Goal: Task Accomplishment & Management: Manage account settings

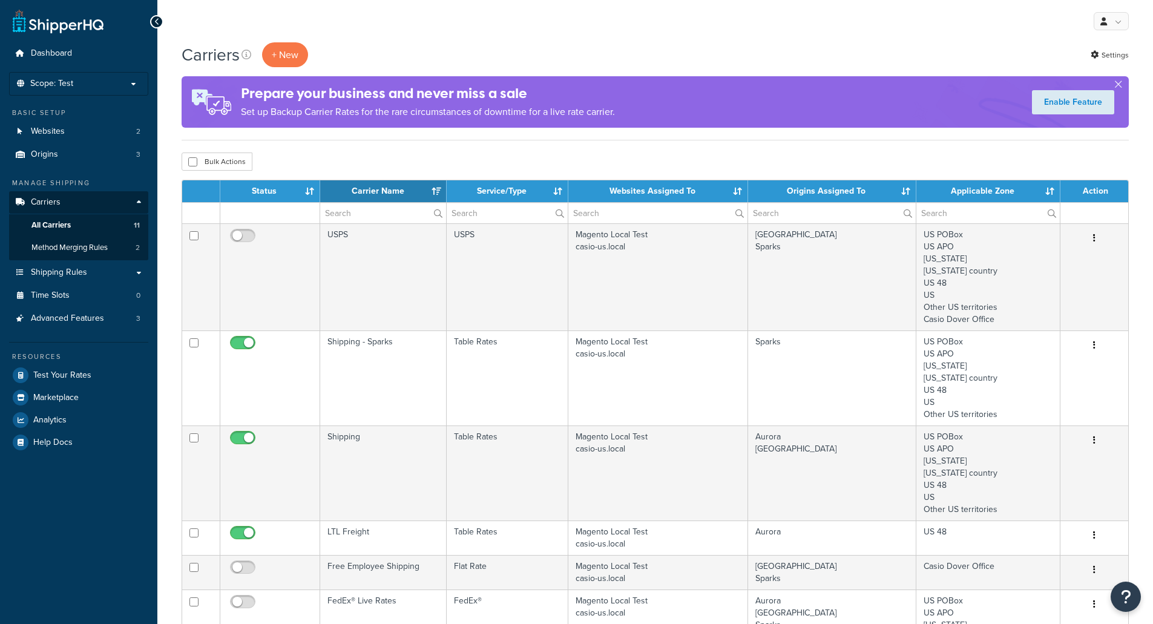
select select "15"
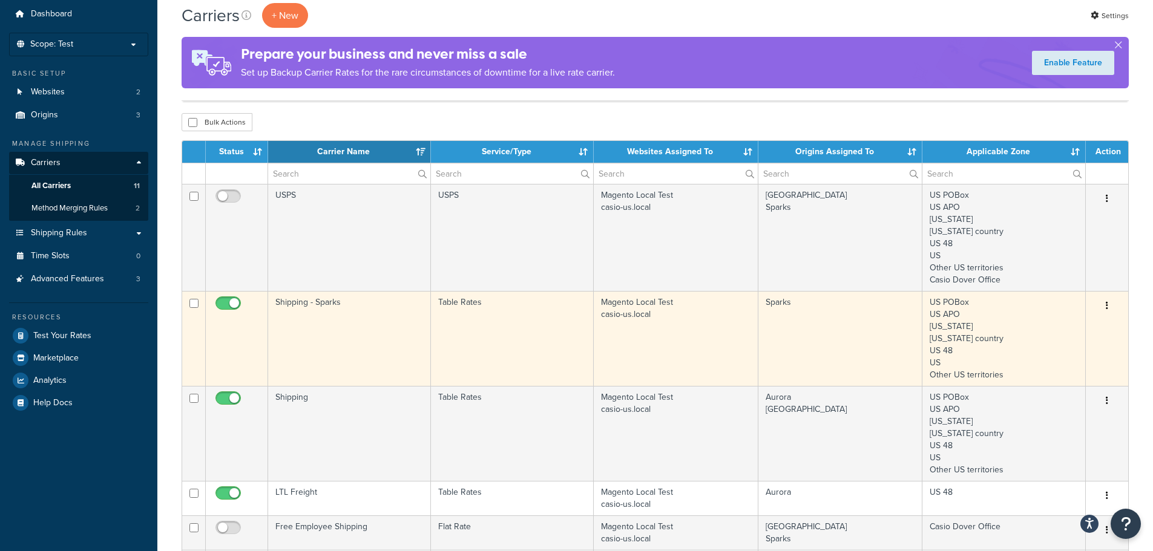
scroll to position [61, 0]
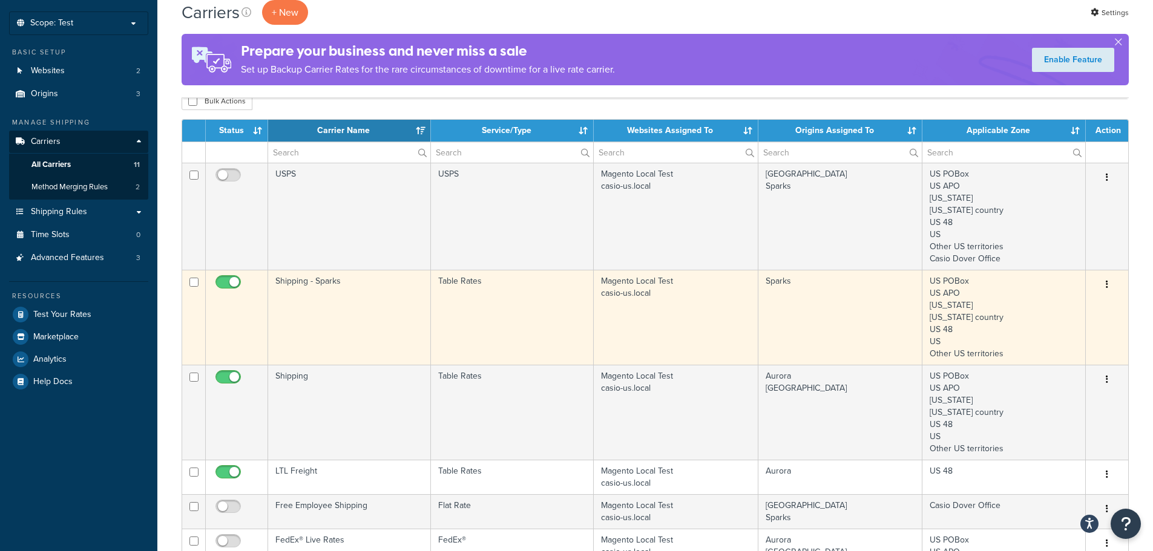
click at [1107, 281] on icon "button" at bounding box center [1107, 284] width 2 height 8
click at [304, 287] on td "Shipping - Sparks" at bounding box center [349, 317] width 163 height 95
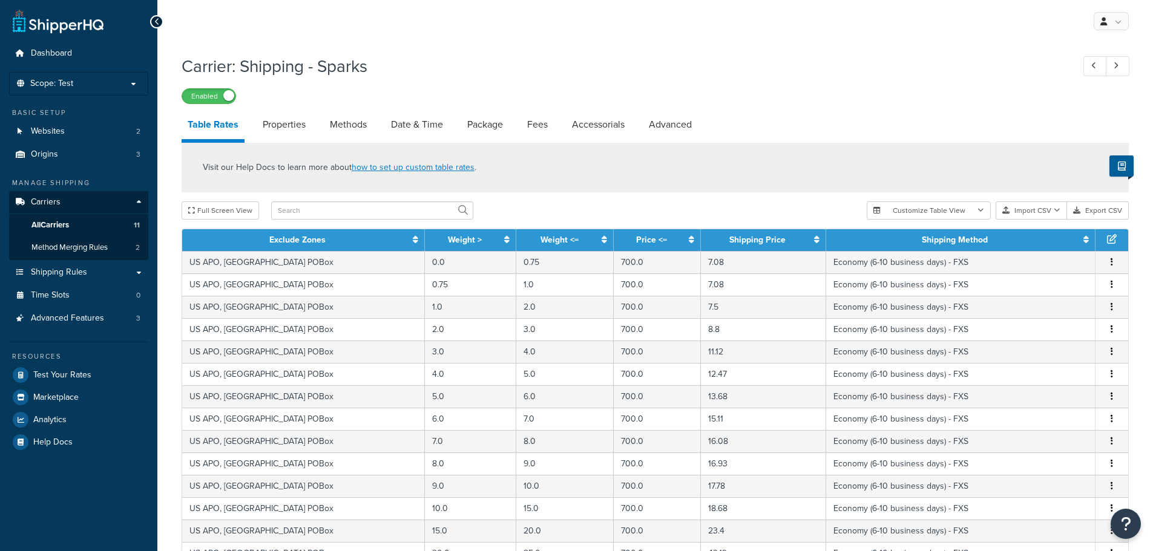
select select "25"
click at [1105, 211] on button "Export CSV" at bounding box center [1098, 211] width 62 height 18
click at [585, 54] on h1 "Carrier: Shipping - Sparks" at bounding box center [621, 66] width 879 height 24
drag, startPoint x: 349, startPoint y: 120, endPoint x: 419, endPoint y: 128, distance: 70.7
click at [350, 120] on link "Methods" at bounding box center [348, 124] width 49 height 29
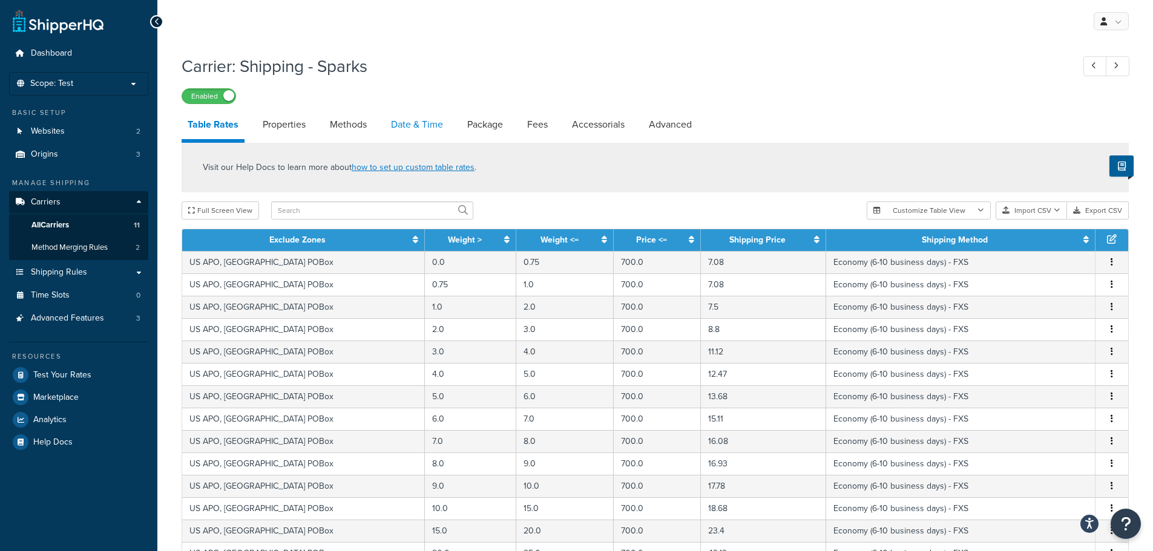
select select "25"
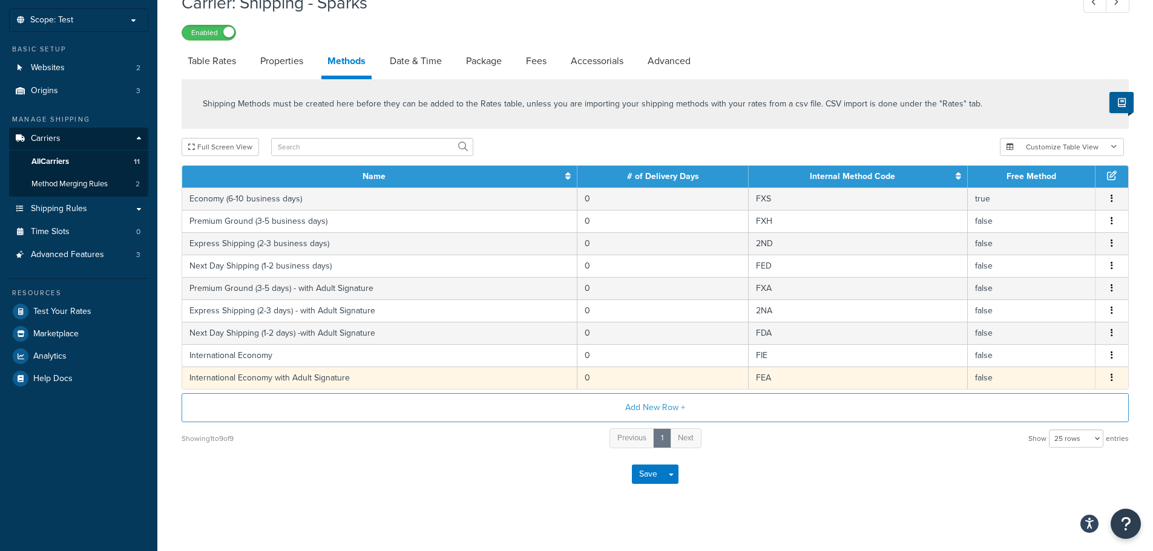
scroll to position [72, 0]
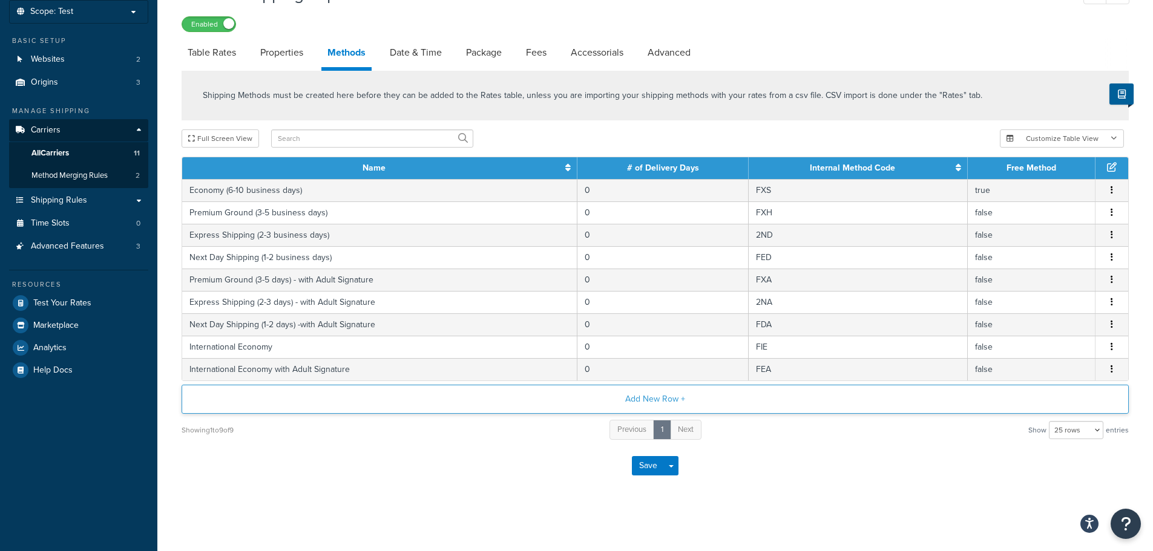
click at [804, 397] on button "Add New Row +" at bounding box center [655, 399] width 947 height 29
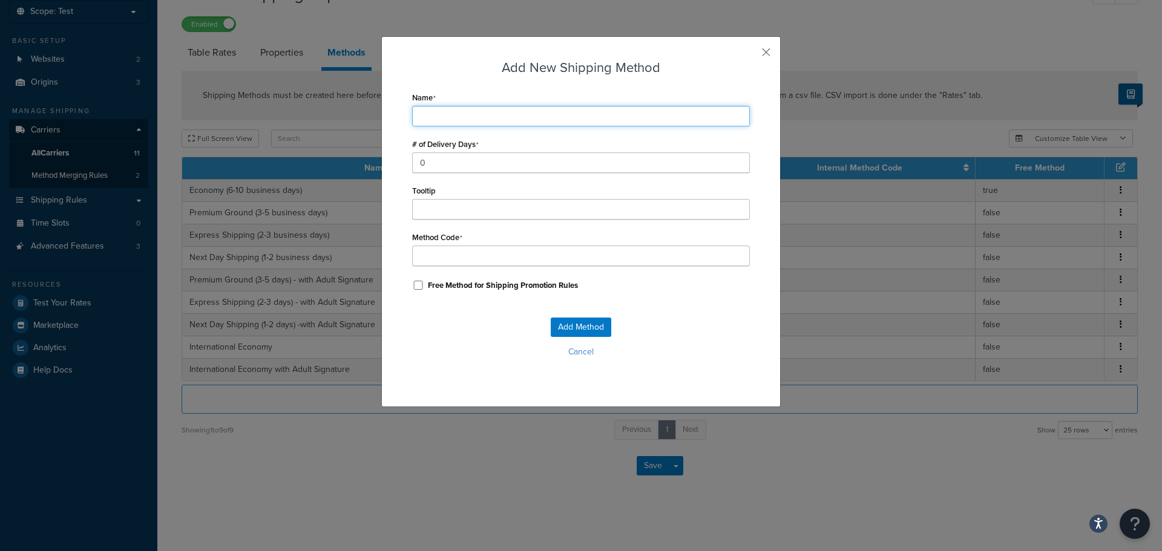
click at [504, 112] on input "Name" at bounding box center [581, 116] width 338 height 21
type input "E"
type input "Ec"
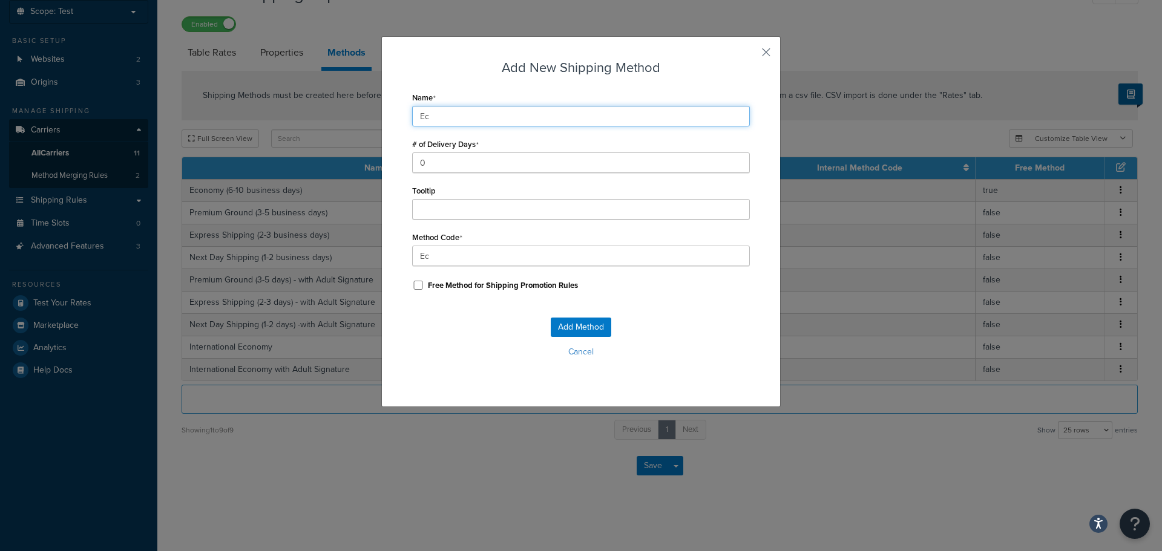
type input "Eco"
type input "Econ"
type input "Econo"
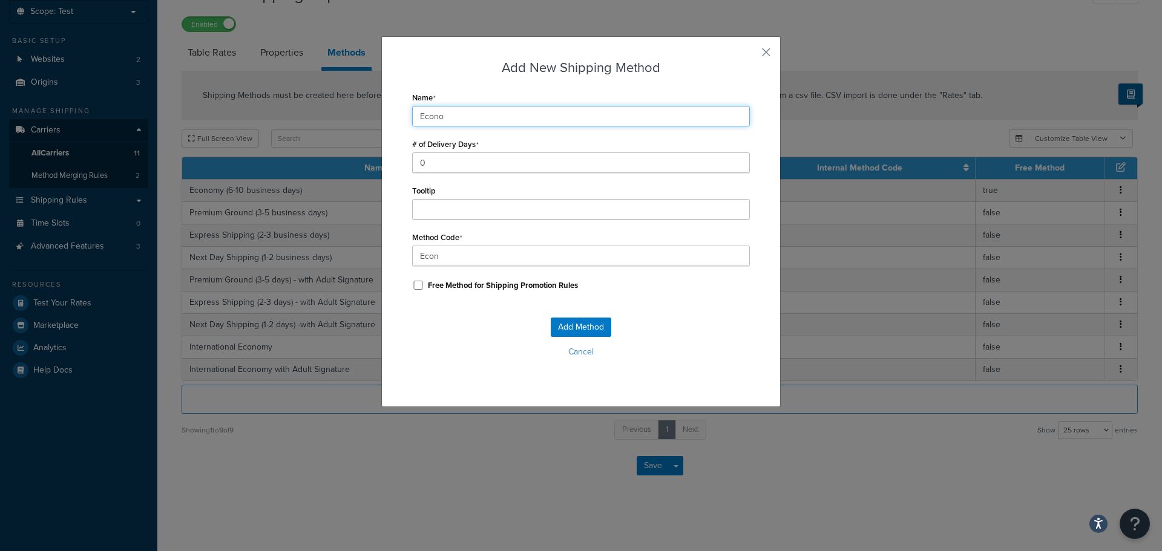
type input "Econo"
type input "Econom"
type input "Economy"
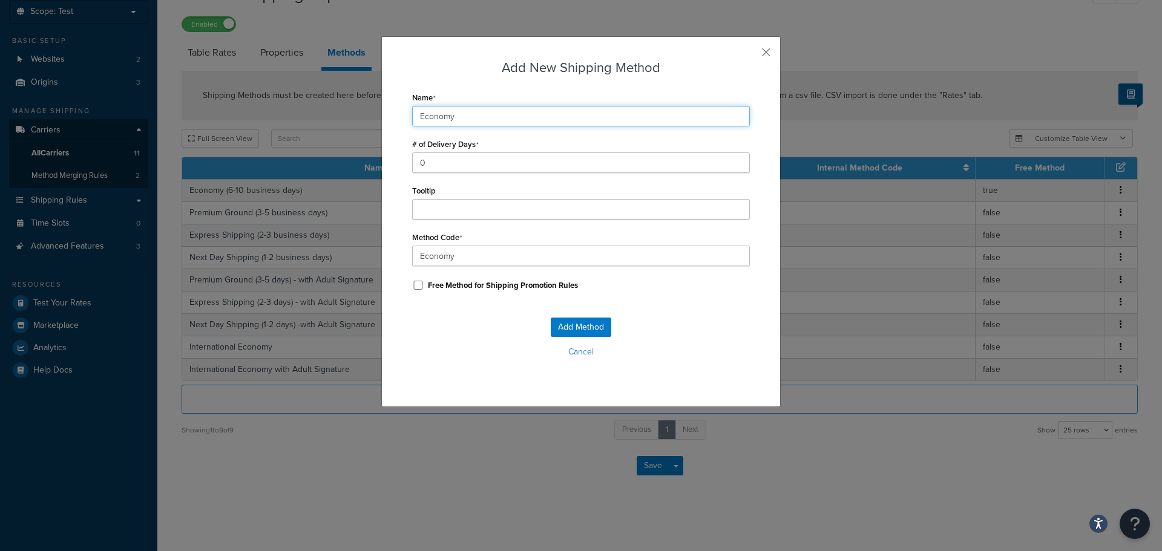
type input "Economy"
type input "Economy_"
type input "Economy ("
type input "Economy_("
type input "Economy (6"
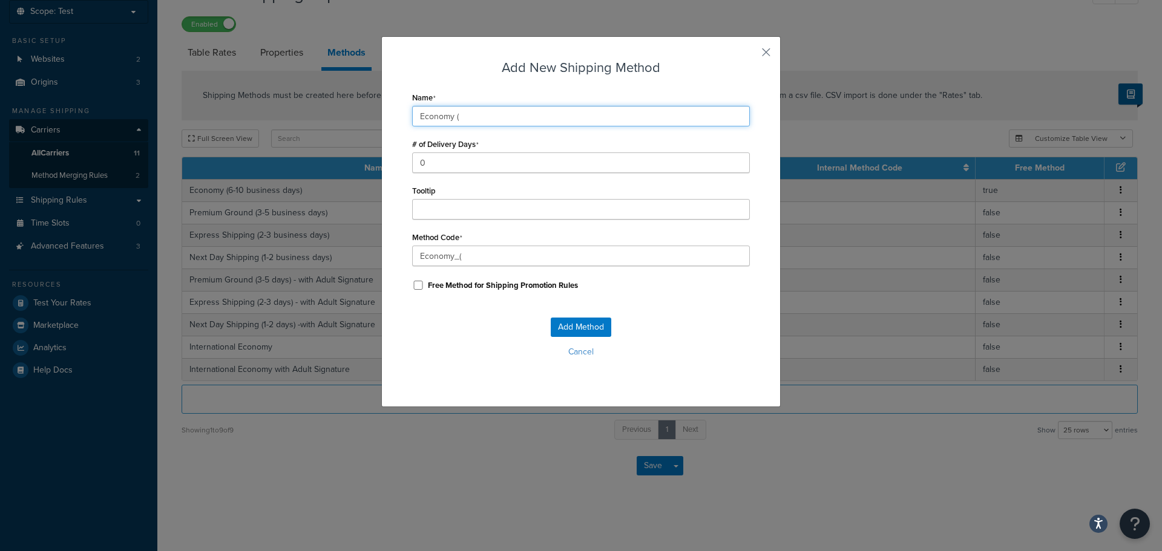
type input "Economy_(6"
type input "Economy (6-"
type input "Economy_(6-"
type input "Economy (6-1"
type input "Economy_(6-1"
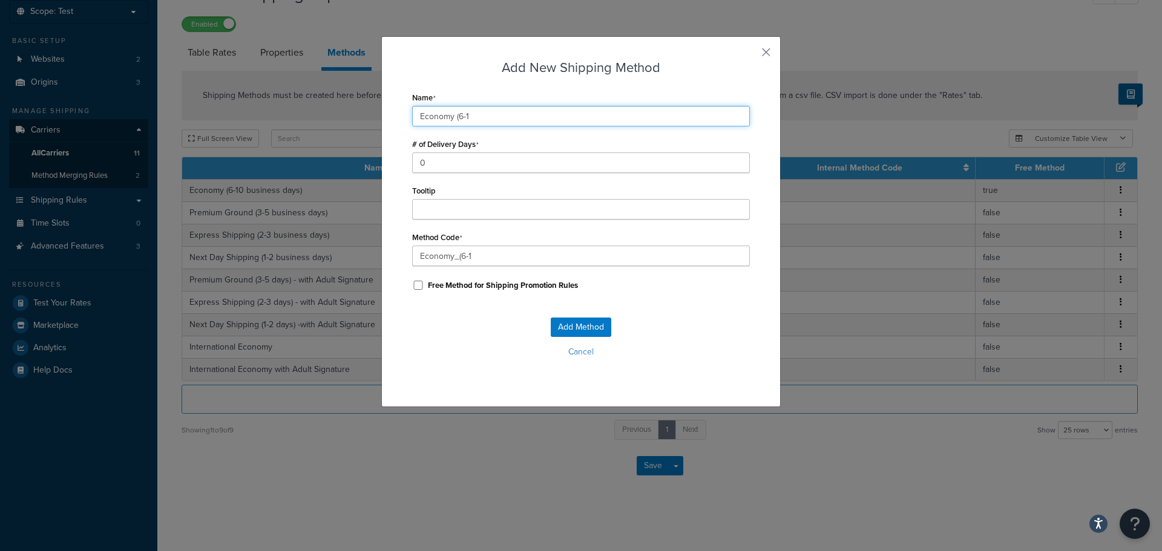
type input "Economy (6-10"
type input "Economy_(6-10"
type input "Economy (6-10"
type input "Economy_(6-10_"
type input "Economy (6-10 B"
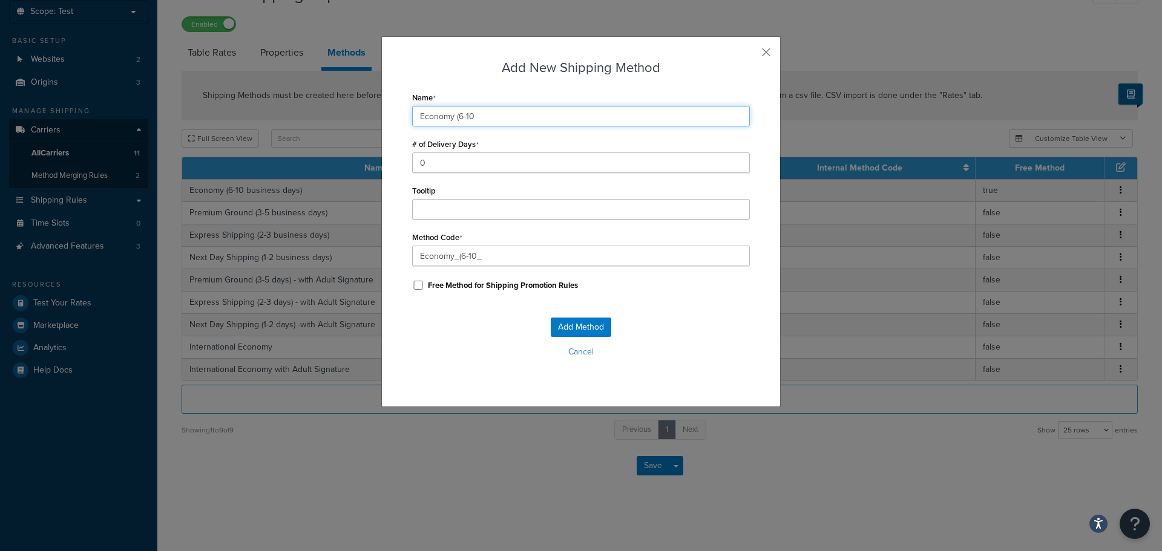
type input "Economy_(6-10_B"
type input "Economy (6-10 Bu"
type input "Economy_(6-10_Bu"
type input "Economy (6-10 Bus"
type input "Economy_(6-10_Bus"
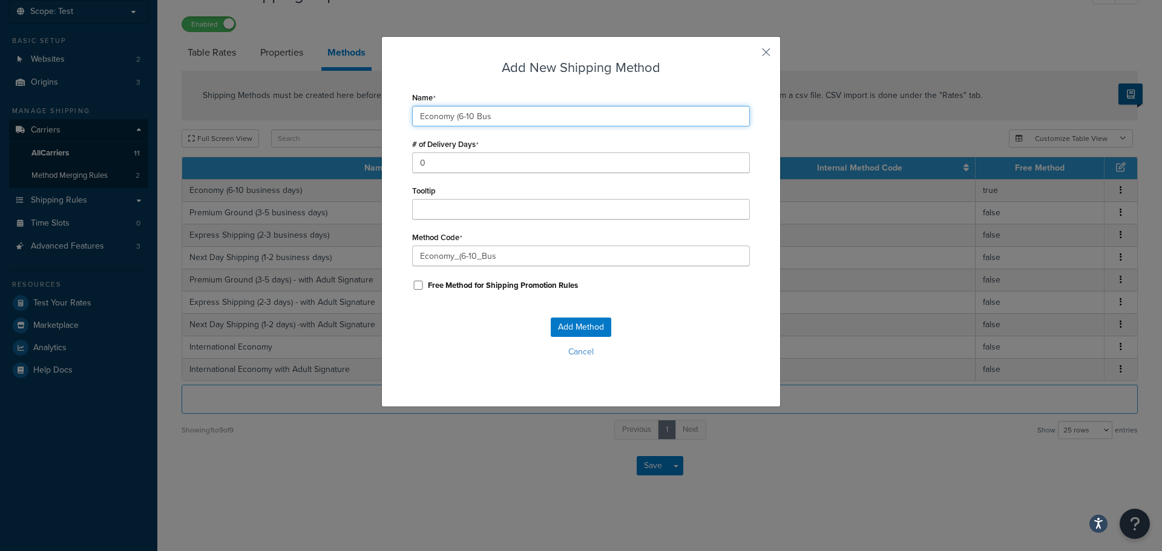
type input "Economy (6-10 Bu"
type input "Economy_(6-10_Bu"
type input "Economy (6-10 B"
type input "Economy_(6-10_B"
type input "Economy (6-10"
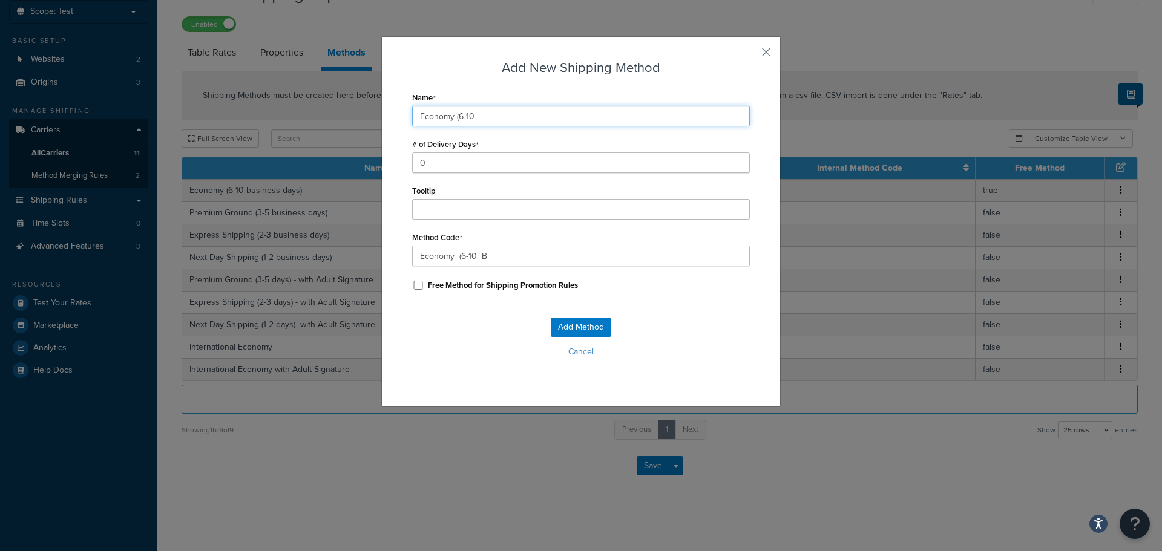
type input "Economy_(6-10_"
type input "Economy (6-10 b"
type input "Economy_(6-10_b"
type input "Economy (6-10 bu"
type input "Economy_(6-10_bu"
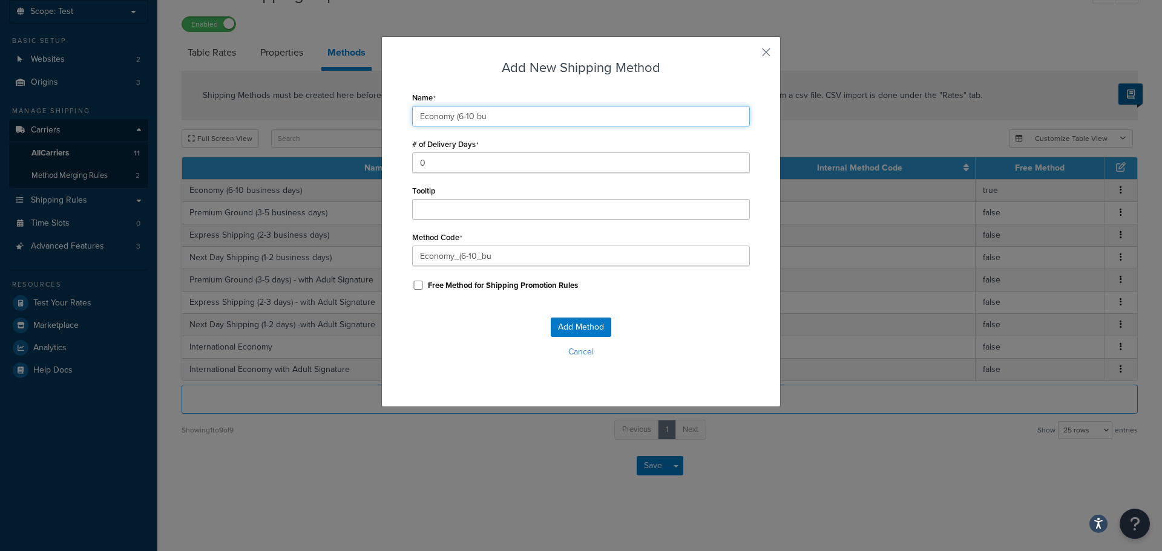
type input "Economy (6-10 bus"
type input "Economy_(6-10_bus"
type input "Economy (6-10 busi"
type input "Economy_(6-10_busi"
type input "Economy (6-10 busin"
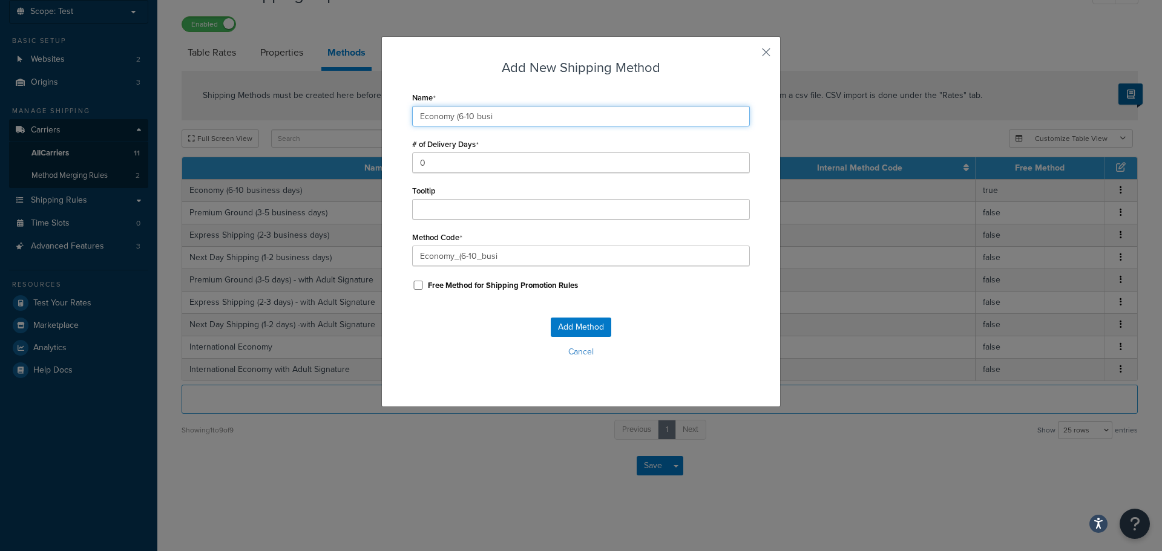
type input "Economy_(6-10_busin"
type input "Economy (6-10 busine"
type input "Economy_(6-10_busine"
type input "Economy (6-10 busines"
type input "Economy_(6-10_busines"
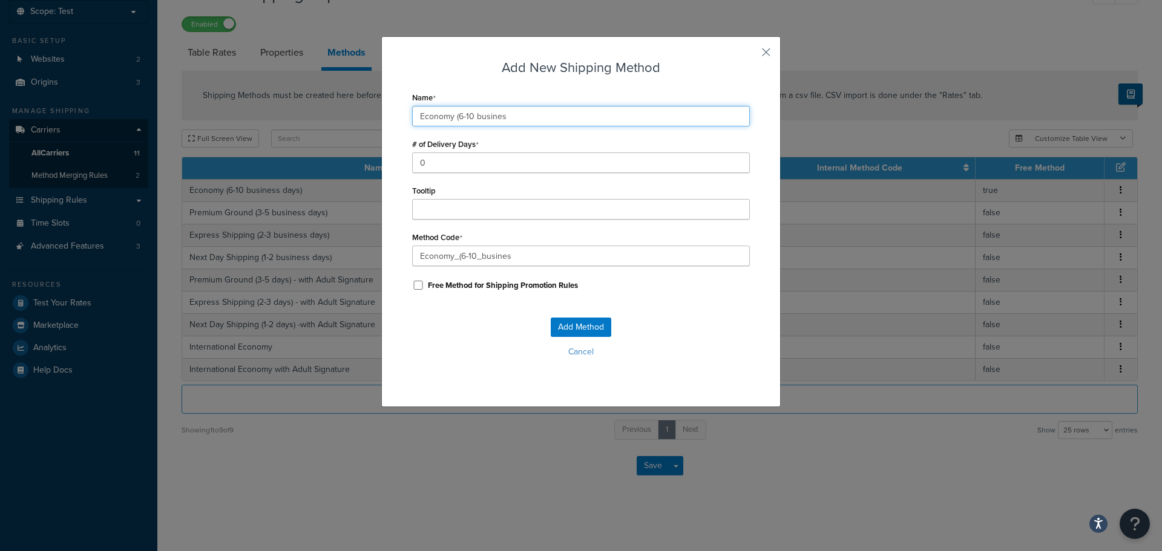
type input "Economy (6-10 business"
type input "Economy_(6-10_business"
type input "Economy (6-10 business"
type input "Economy_(6-10_business_"
type input "Economy (6-10 business D"
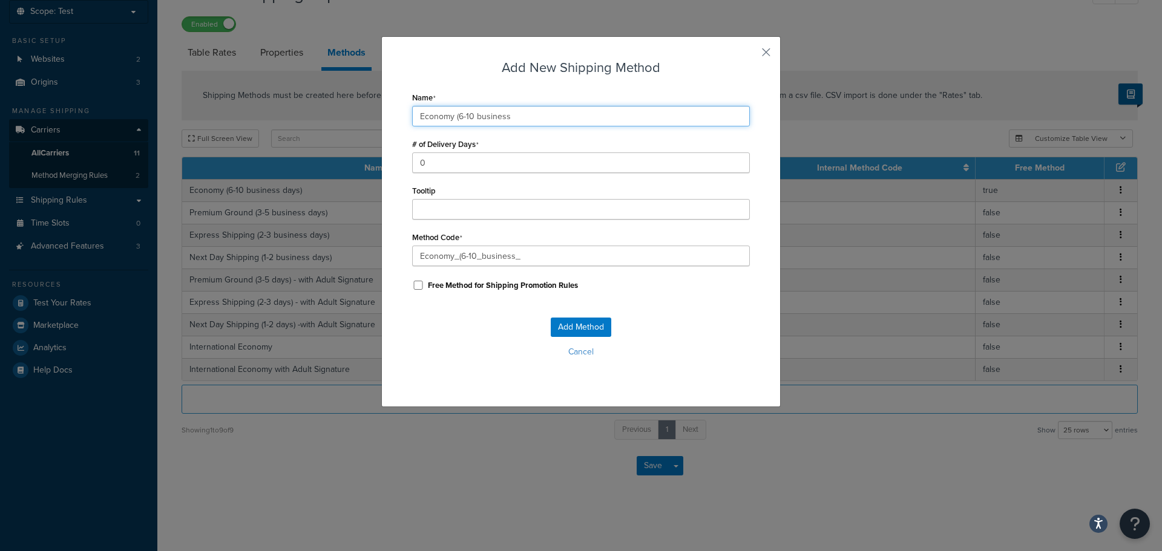
type input "Economy_(6-10_business_D"
type input "Economy (6-10 business Da"
type input "Economy_(6-10_business_Da"
type input "Economy (6-10 business Day"
type input "Economy_(6-10_business_Day"
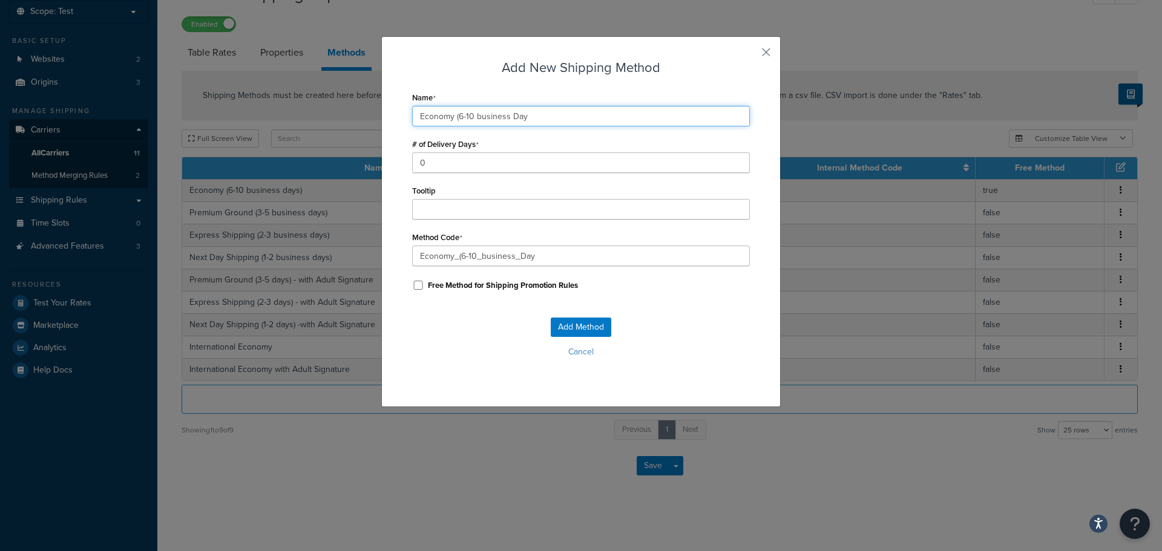
type input "Economy (6-10 business Days"
type input "Economy_(6-10_business_Days"
type input "Economy (6-10 business Days0"
type input "Economy_(6-10_business_Days0"
type input "Economy (6-10 business Days"
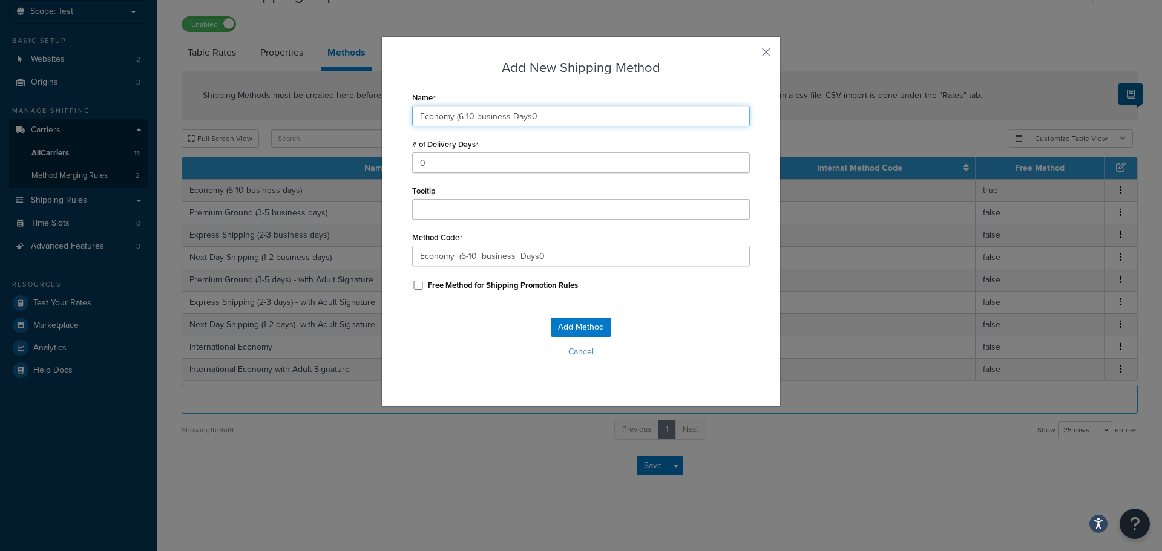
type input "Economy_(6-10_business_Days"
type input "Economy (6-10 business Days("
type input "Economy_(6-10_business_Days("
type input "Economy (6-10 business Days"
type input "Economy_(6-10_business_Days"
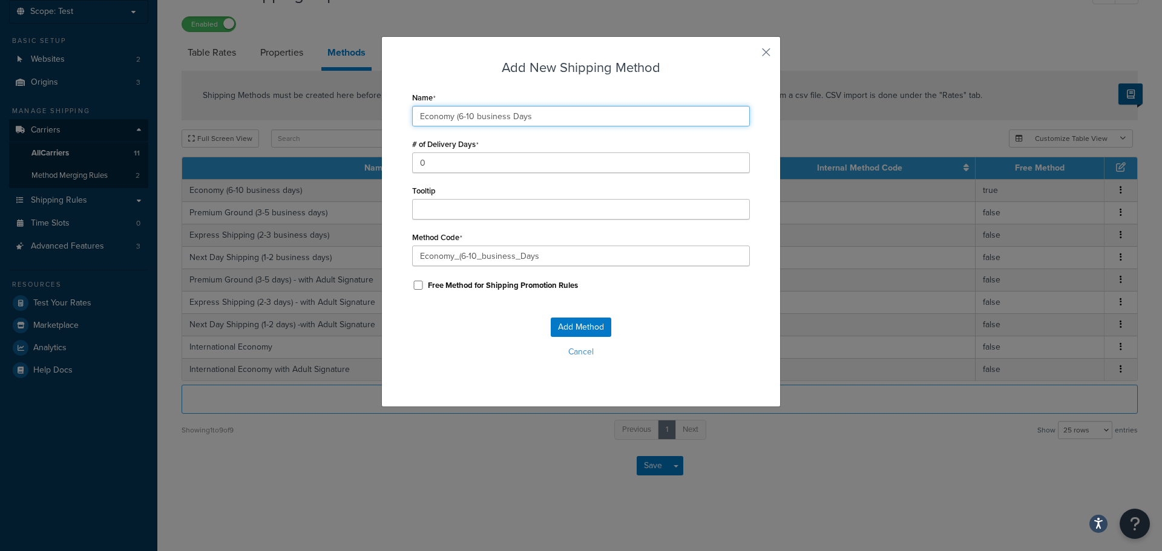
type input "Economy (6-10 business Days)"
type input "Economy_(6-10_business_Days)"
type input "Economy (6-10 business Days)"
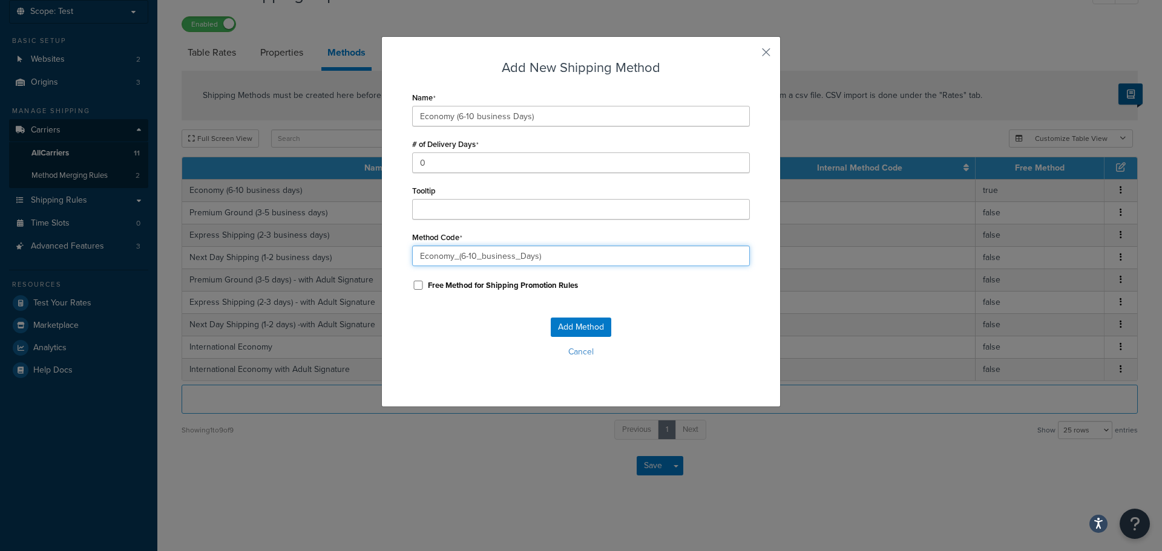
drag, startPoint x: 577, startPoint y: 261, endPoint x: 547, endPoint y: 254, distance: 30.4
click at [547, 254] on input "Economy_(6-10_business_Days)" at bounding box center [581, 256] width 338 height 21
drag, startPoint x: 569, startPoint y: 264, endPoint x: 382, endPoint y: 263, distance: 187.6
click at [382, 263] on div "Add New Shipping Method Name Economy (6-10 business Days) # of Delivery Days 0 …" at bounding box center [580, 221] width 399 height 371
click at [484, 257] on input "USPS" at bounding box center [581, 256] width 338 height 21
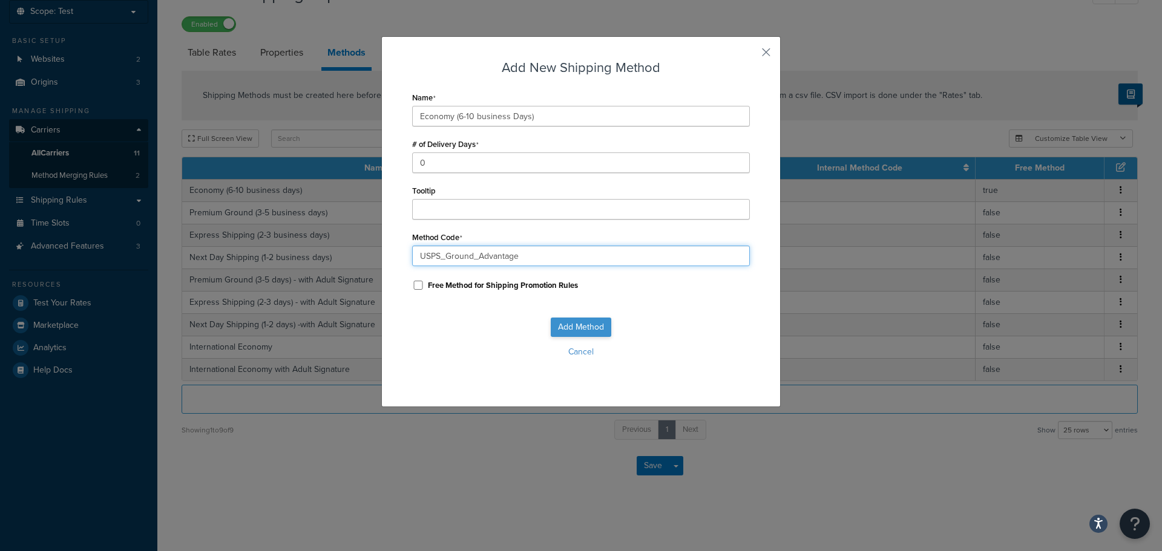
type input "USPS_Ground_Advantage"
click at [572, 329] on button "Add Method" at bounding box center [581, 327] width 61 height 19
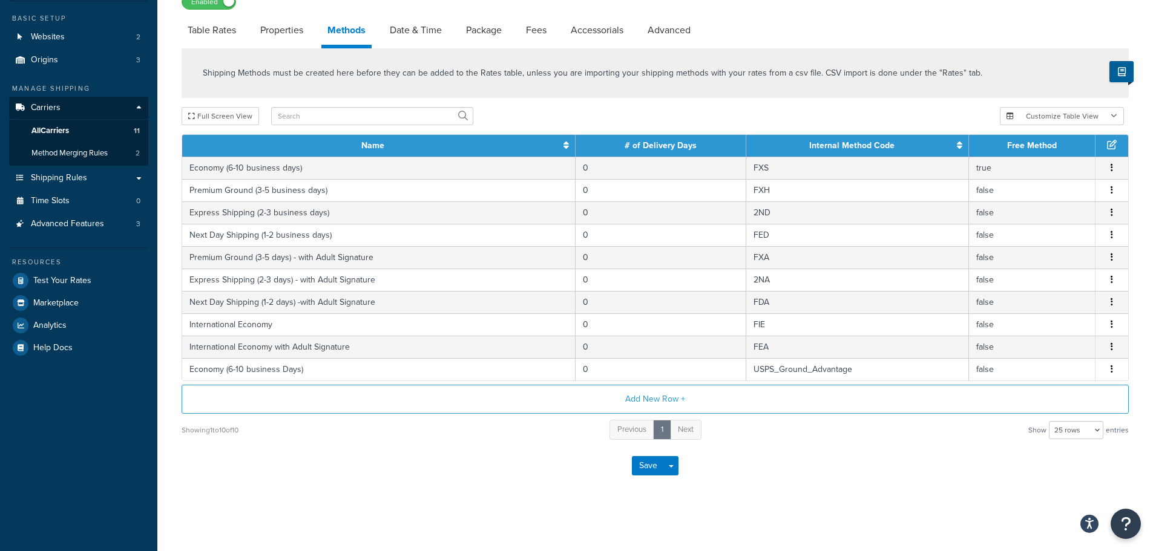
scroll to position [94, 0]
click at [668, 395] on button "Add New Row +" at bounding box center [655, 399] width 947 height 29
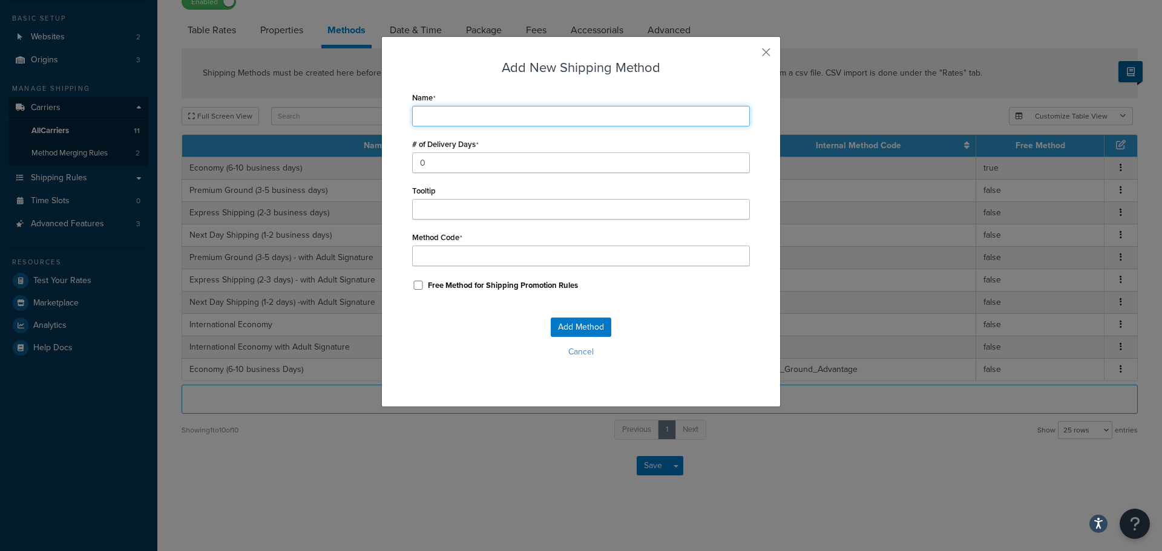
click at [533, 112] on input "Name" at bounding box center [581, 116] width 338 height 21
type input "E"
type input "Ex"
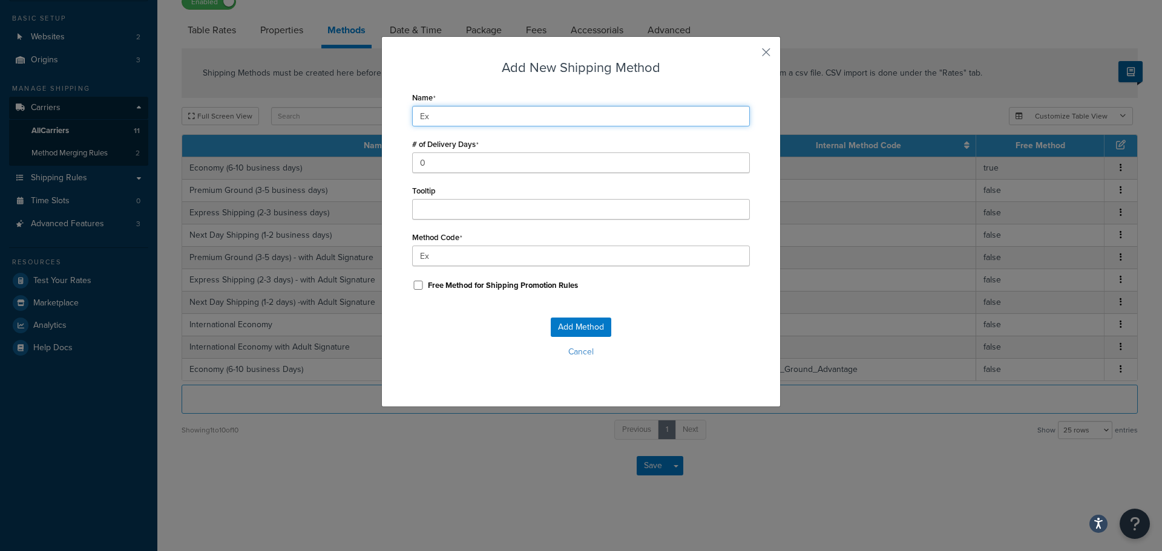
type input "Exp"
type input "Expr"
type input "Expre"
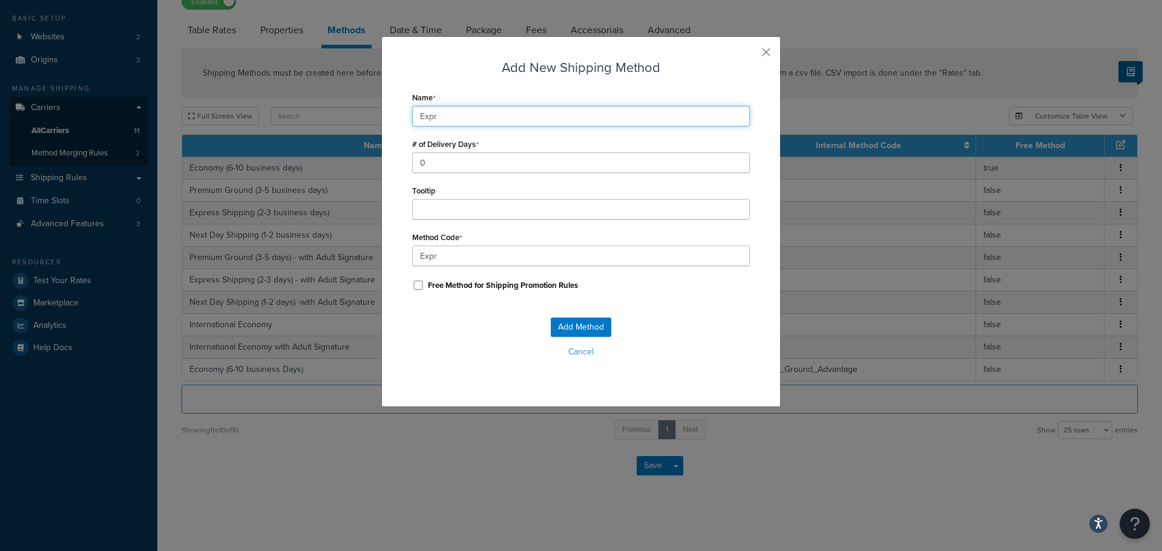
type input "Expre"
type input "Expres"
type input "Express"
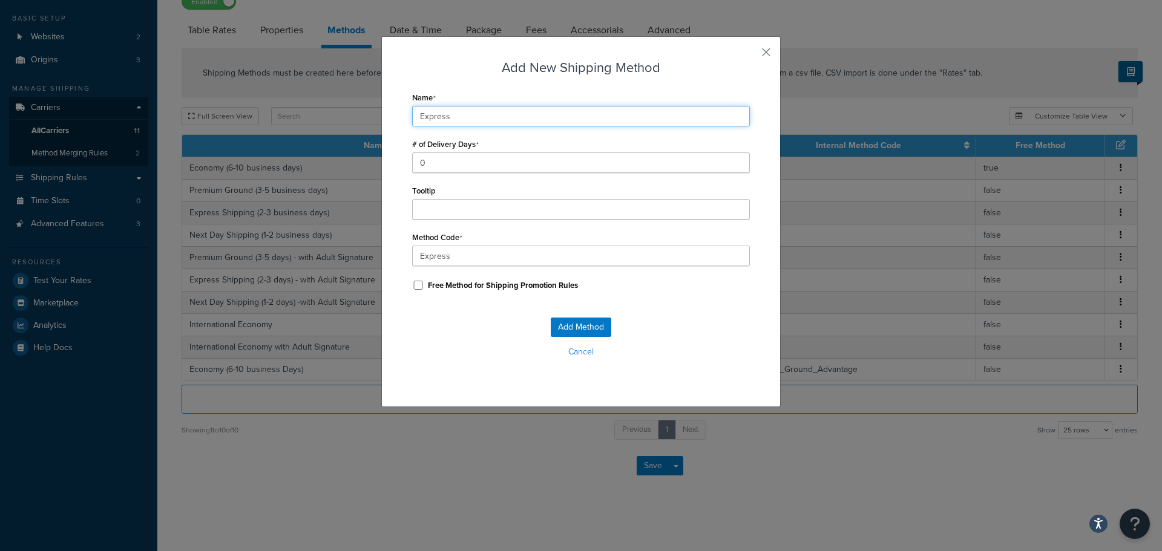
type input "Express"
type input "Express_"
type input "Express S"
type input "Express_S"
type input "Express Sh"
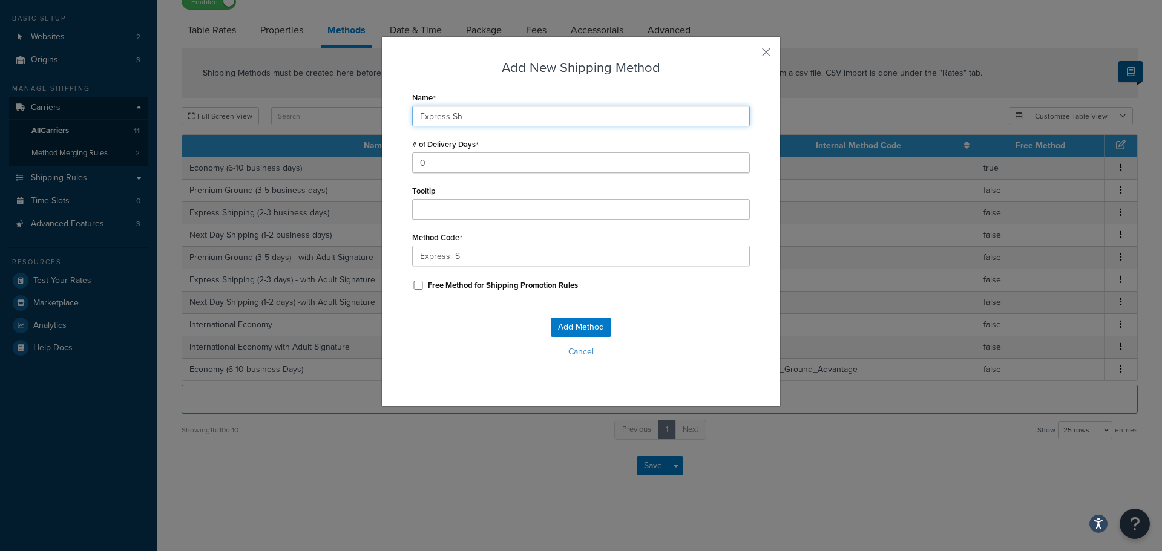
type input "Express_Sh"
type input "Express Shi"
type input "Express_Shi"
type input "Express Ship"
type input "Express_Ship"
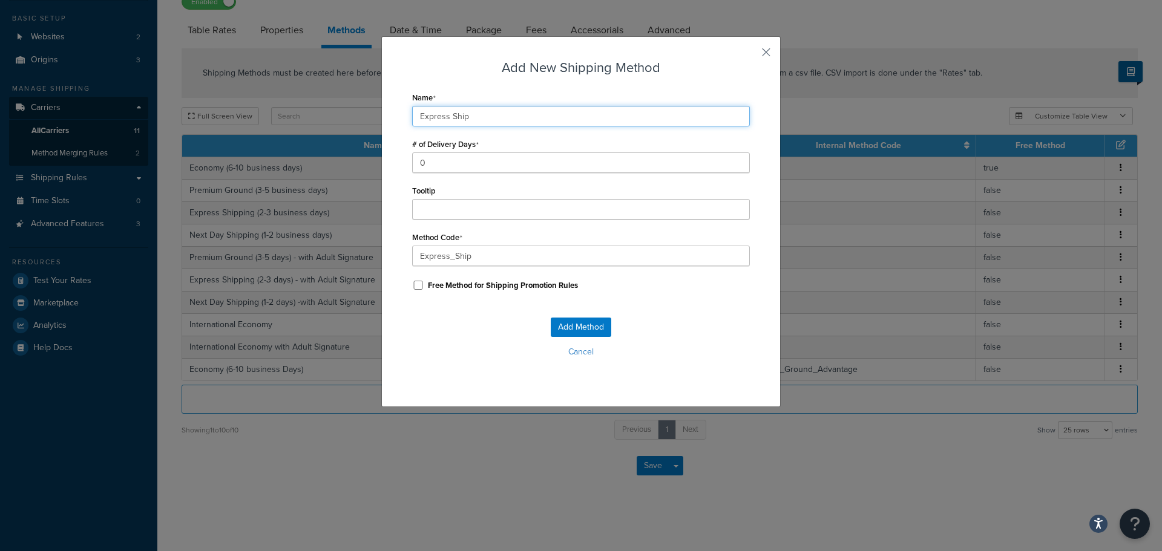
type input "Express [PERSON_NAME]"
type input "Express_Shipp"
type input "Express Shippi"
type input "Express_Shippi"
type input "Express Shippin"
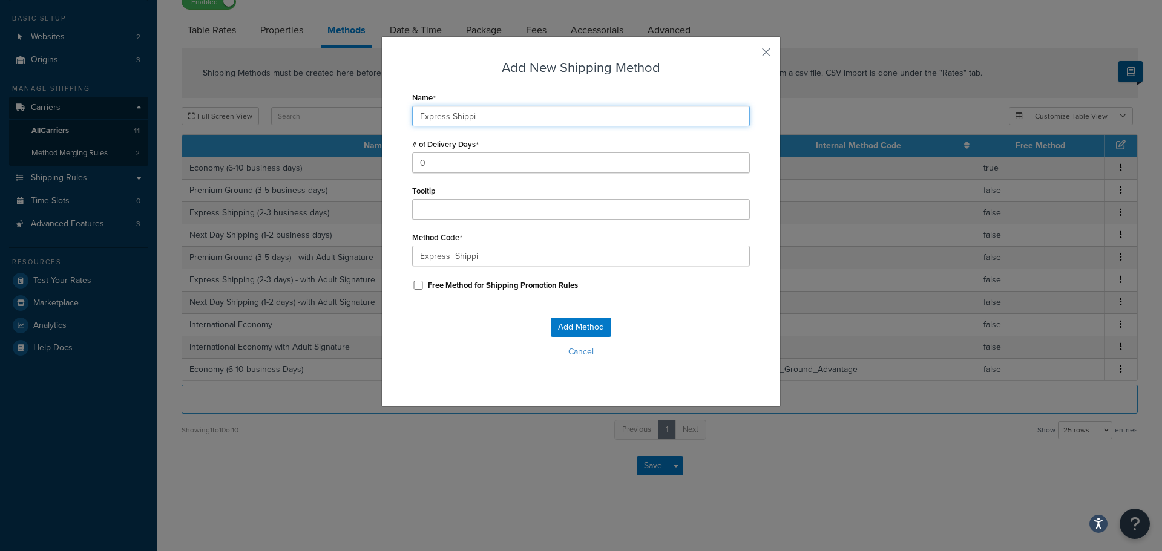
type input "Express_Shippin"
type input "Express Shipping"
type input "Express_Shipping"
type input "Express Shipping"
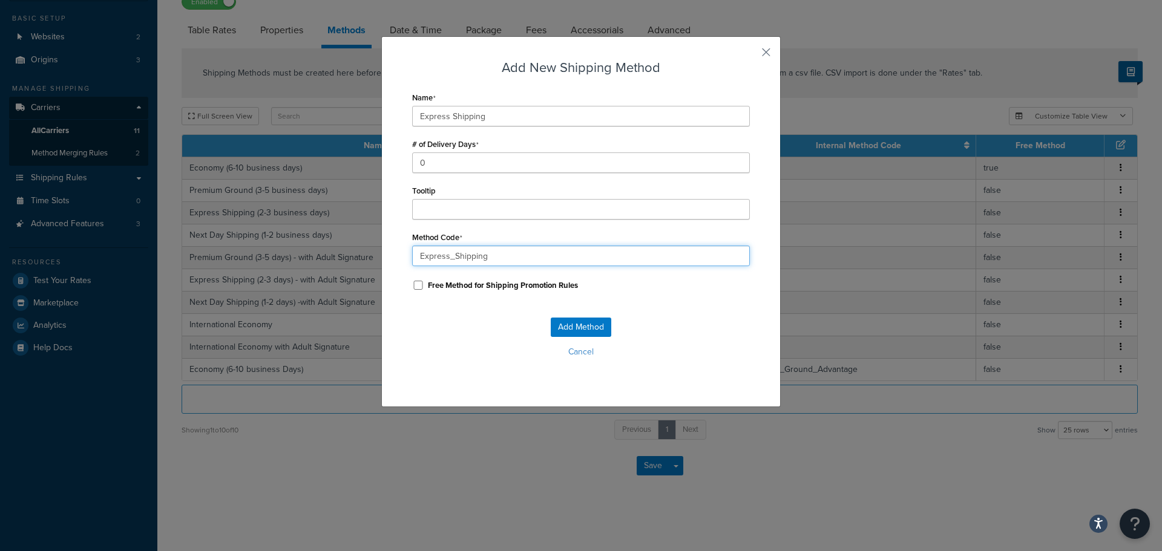
drag, startPoint x: 351, startPoint y: 255, endPoint x: 331, endPoint y: 256, distance: 20.0
click at [331, 256] on div "Add New Shipping Method Name Express Shipping # of Delivery Days 0 Tooltip Meth…" at bounding box center [581, 275] width 1162 height 551
type input "USPS_Priority_One"
click at [568, 325] on button "Add Method" at bounding box center [581, 327] width 61 height 19
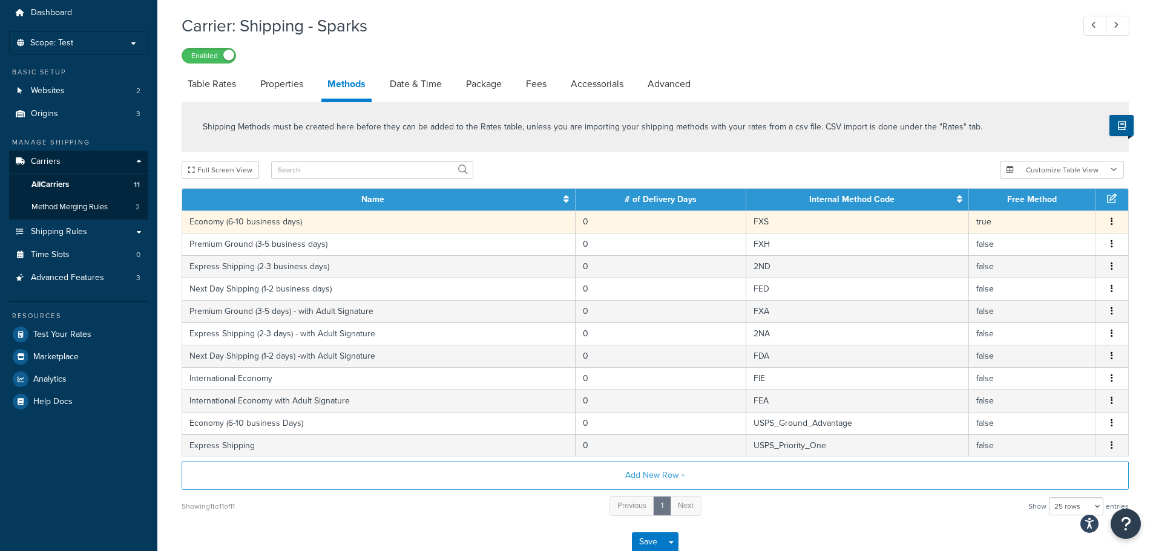
scroll to position [0, 0]
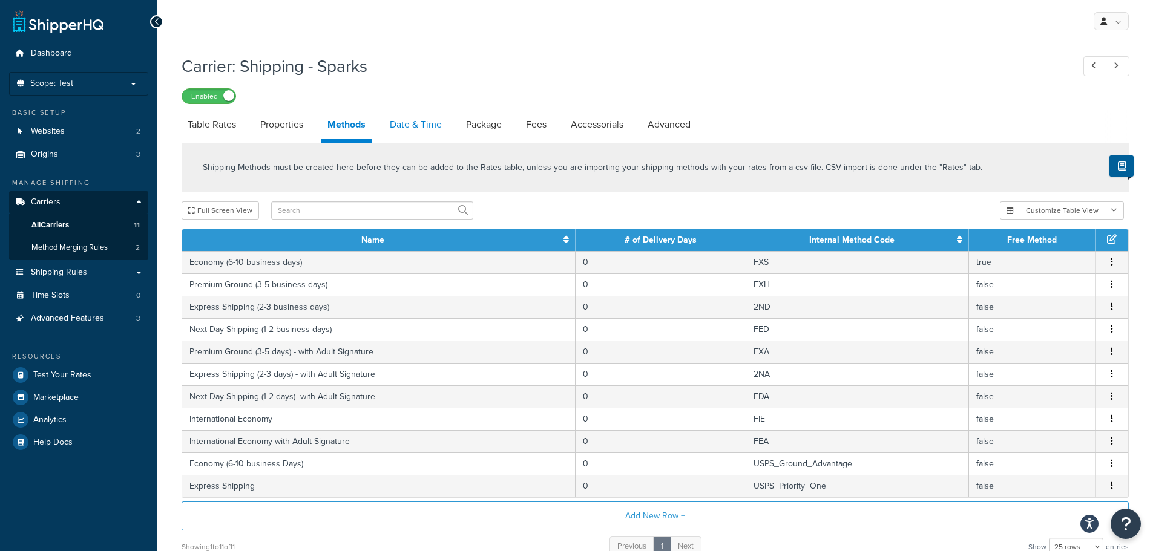
click at [408, 115] on link "Date & Time" at bounding box center [416, 124] width 64 height 29
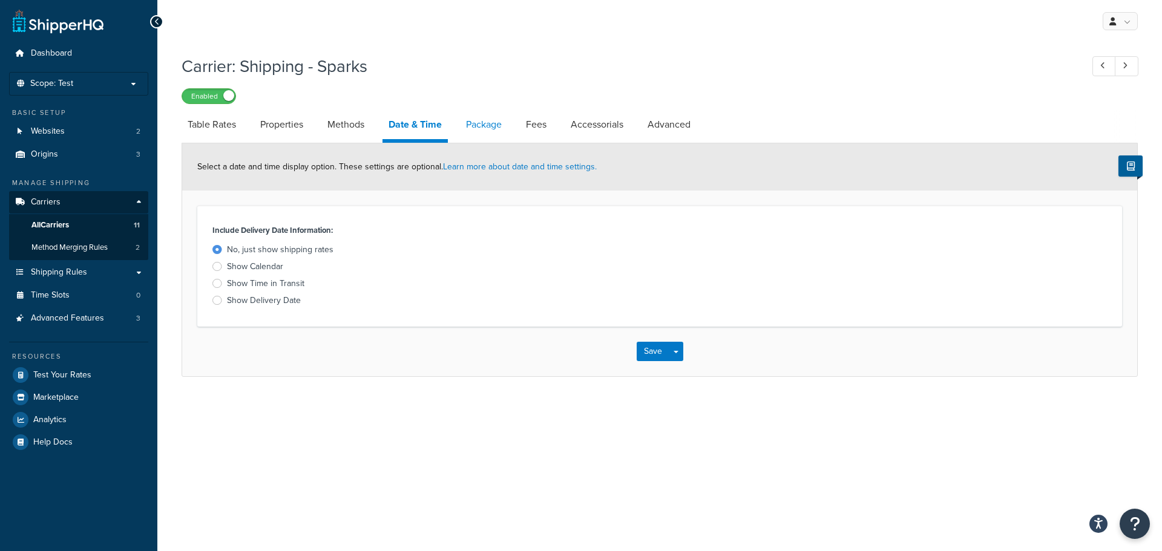
click at [485, 132] on link "Package" at bounding box center [484, 124] width 48 height 29
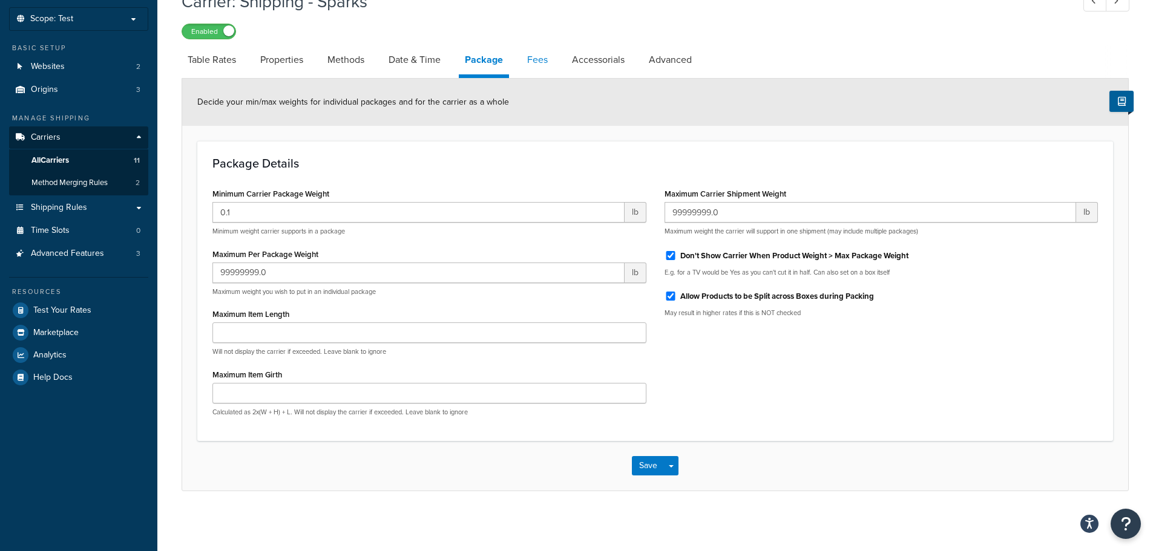
scroll to position [65, 0]
click at [544, 67] on link "Fees" at bounding box center [537, 59] width 33 height 29
select select "AFTER"
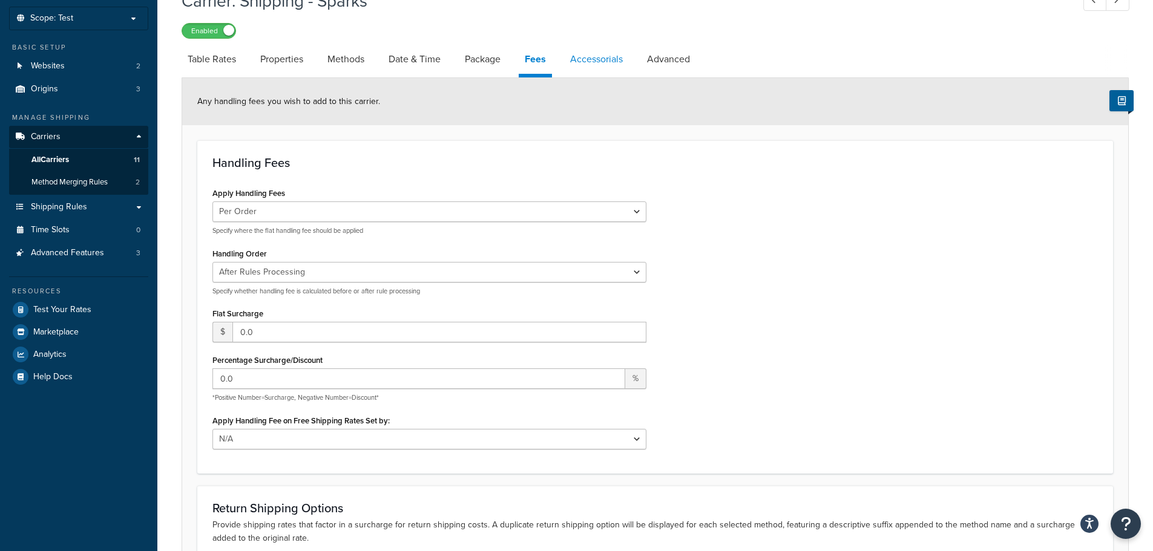
click at [576, 59] on link "Accessorials" at bounding box center [596, 59] width 65 height 29
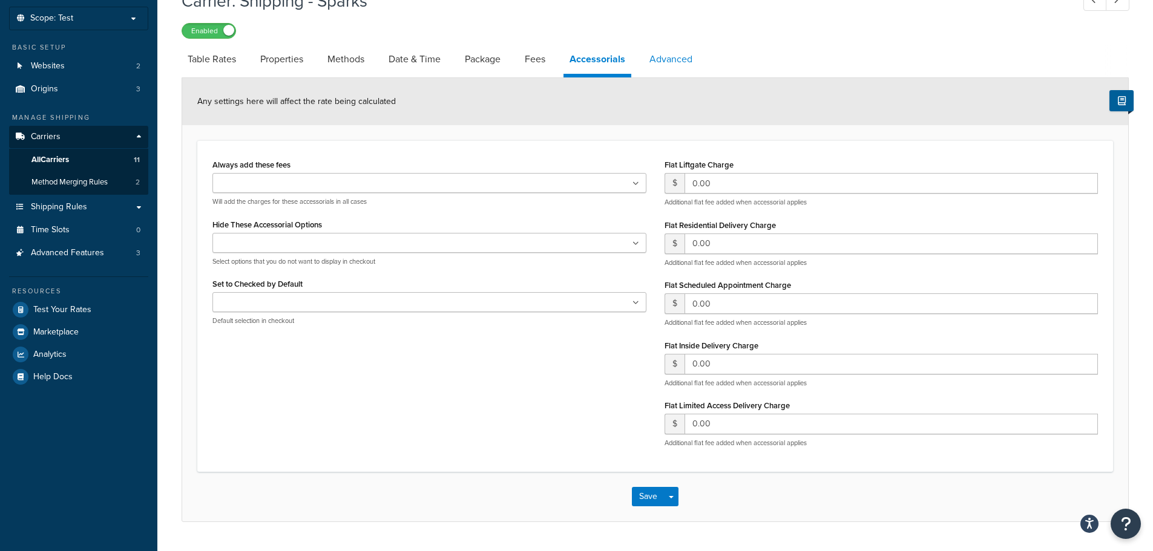
click at [684, 56] on link "Advanced" at bounding box center [670, 59] width 55 height 29
select select "false"
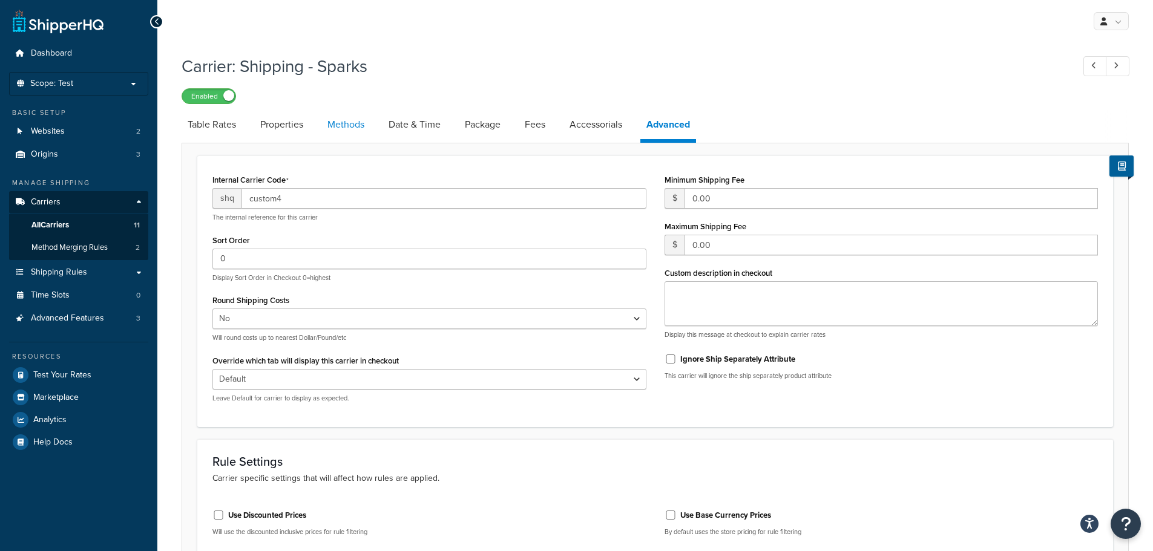
click at [324, 130] on link "Methods" at bounding box center [345, 124] width 49 height 29
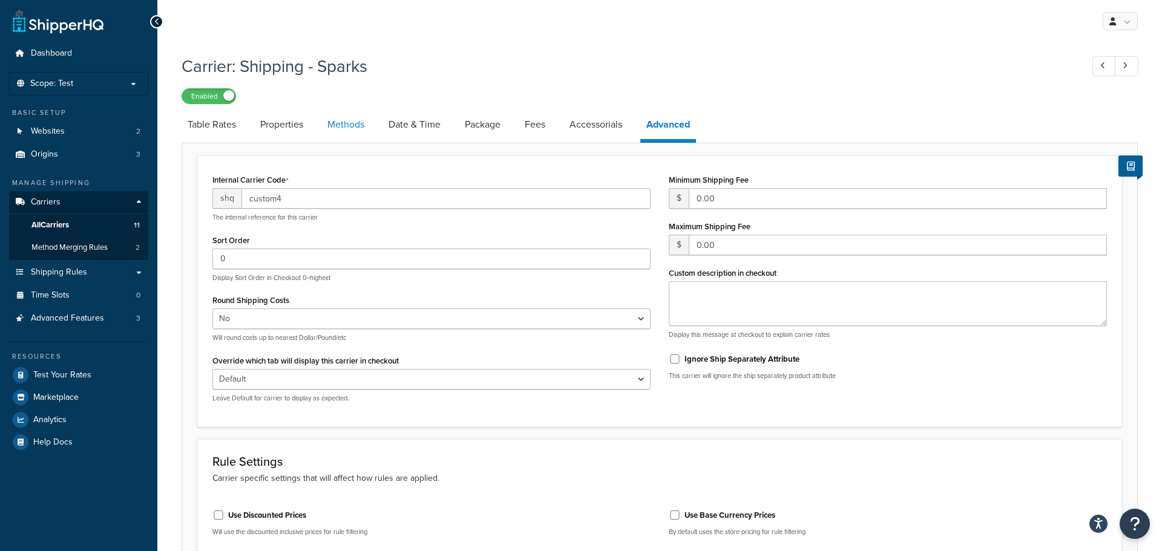
select select "25"
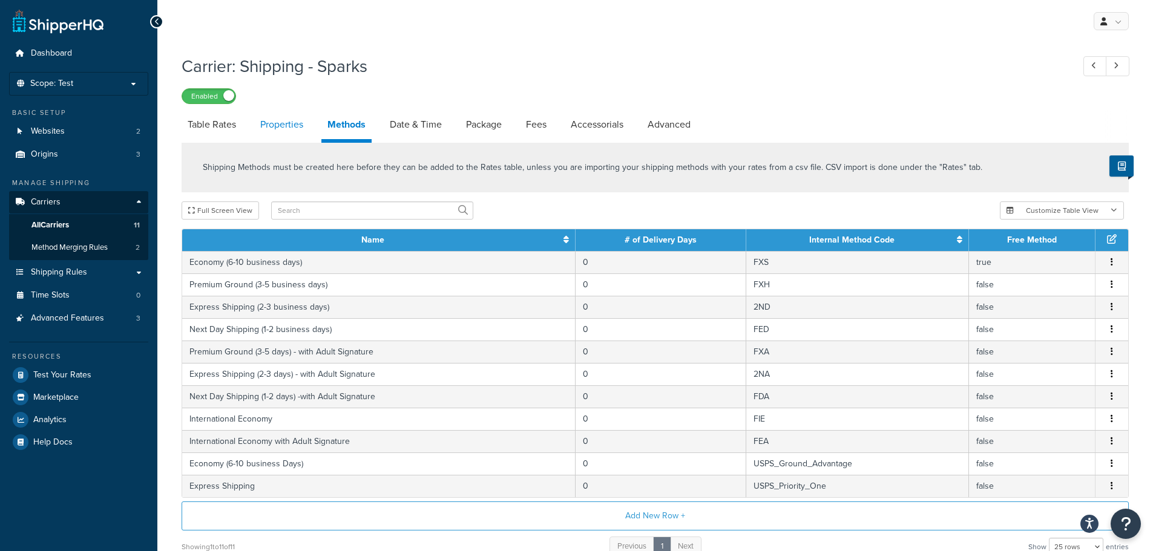
click at [280, 131] on link "Properties" at bounding box center [281, 124] width 55 height 29
select select "HIGHEST"
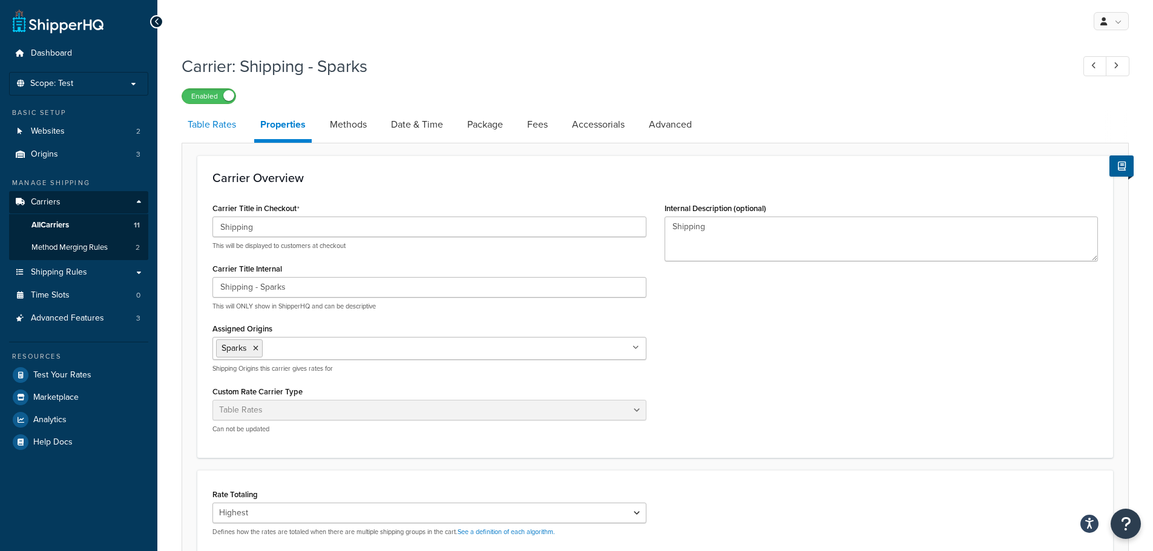
click at [223, 137] on link "Table Rates" at bounding box center [212, 124] width 61 height 29
select select "25"
